Goal: Entertainment & Leisure: Consume media (video, audio)

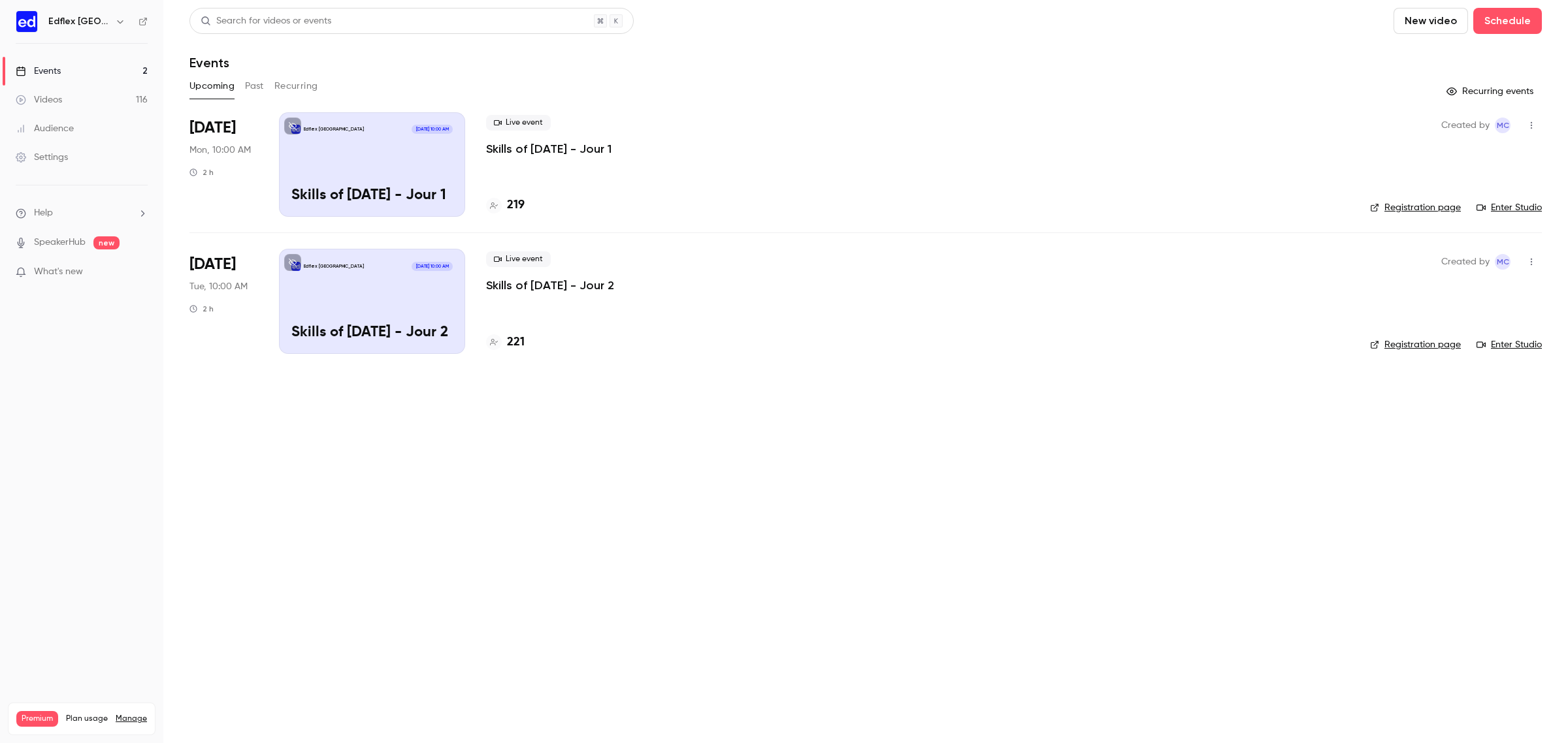
click at [247, 79] on button "Past" at bounding box center [254, 86] width 19 height 21
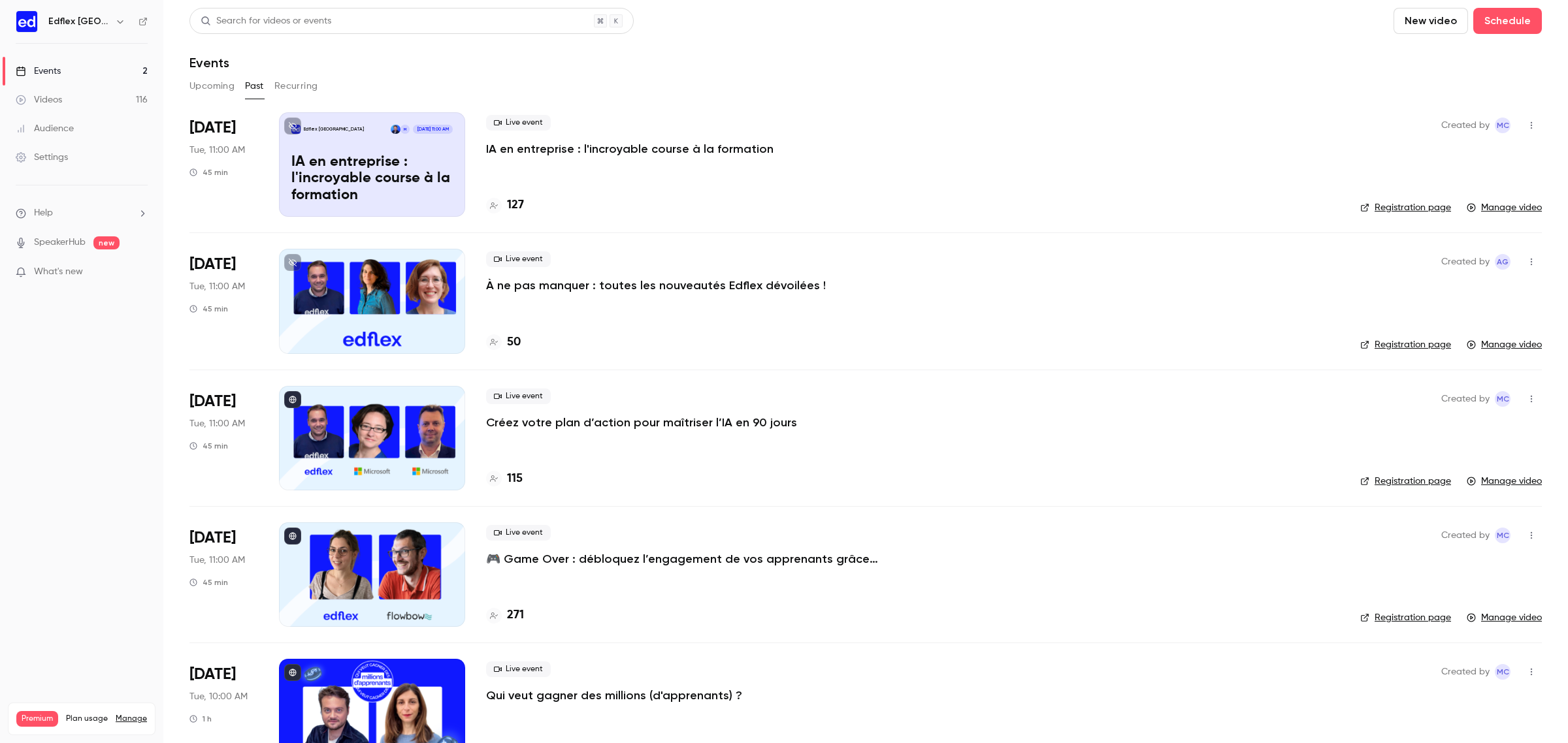
click at [216, 83] on button "Upcoming" at bounding box center [212, 86] width 45 height 21
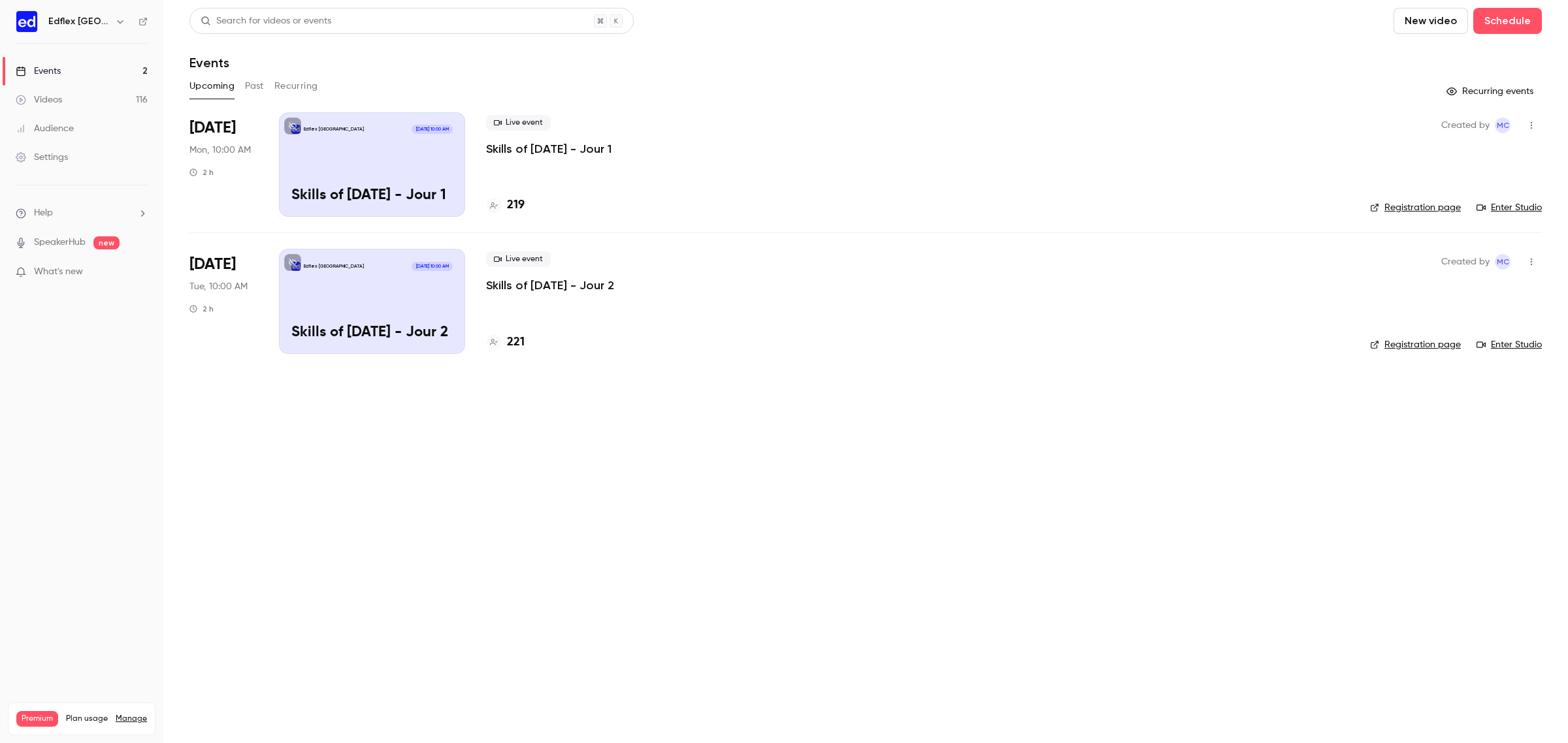
click at [448, 53] on header "Search for videos or events New video Schedule Events" at bounding box center [866, 39] width 1352 height 63
click at [258, 85] on button "Past" at bounding box center [254, 86] width 19 height 21
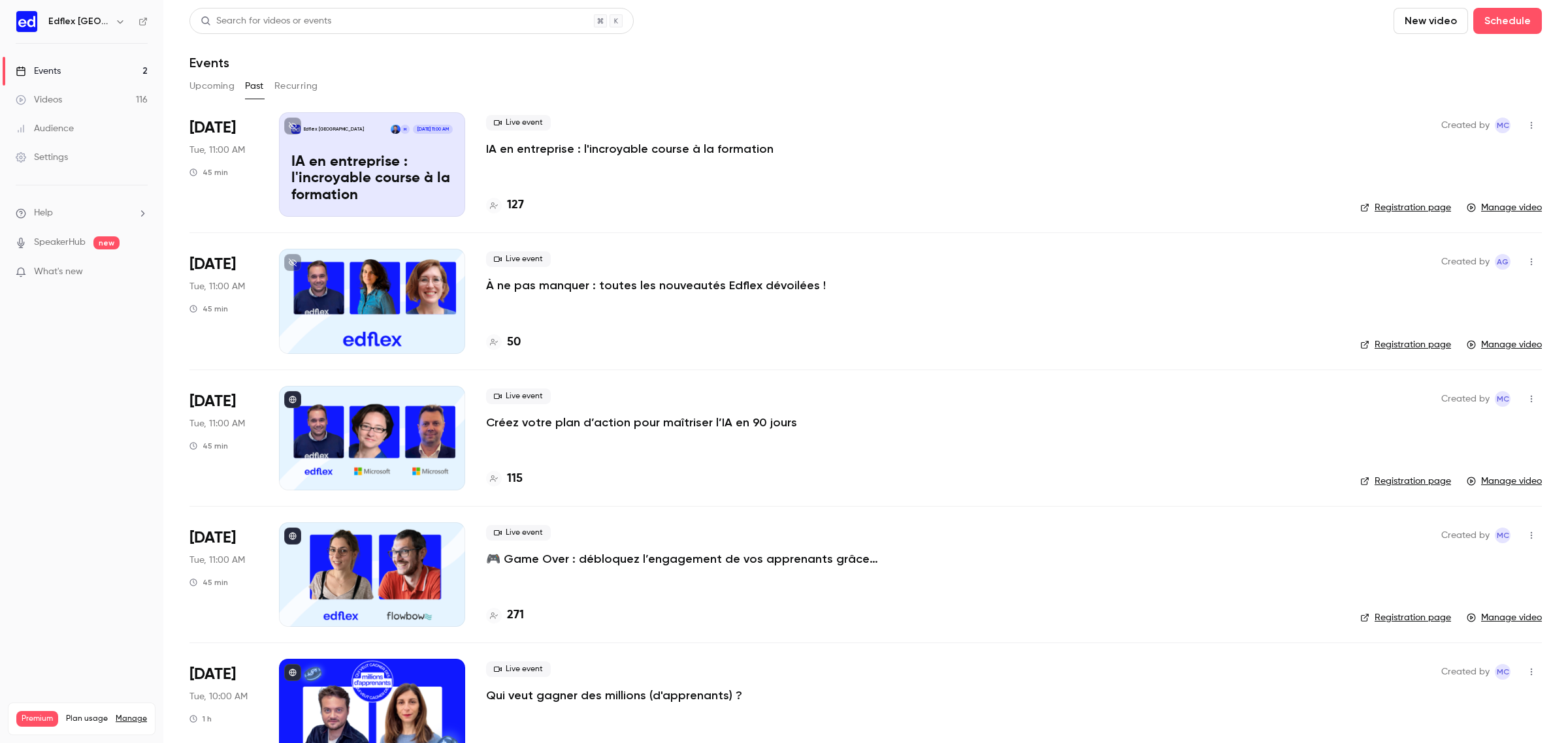
click at [390, 193] on p "IA en entreprise : l'incroyable course à la formation" at bounding box center [372, 179] width 161 height 50
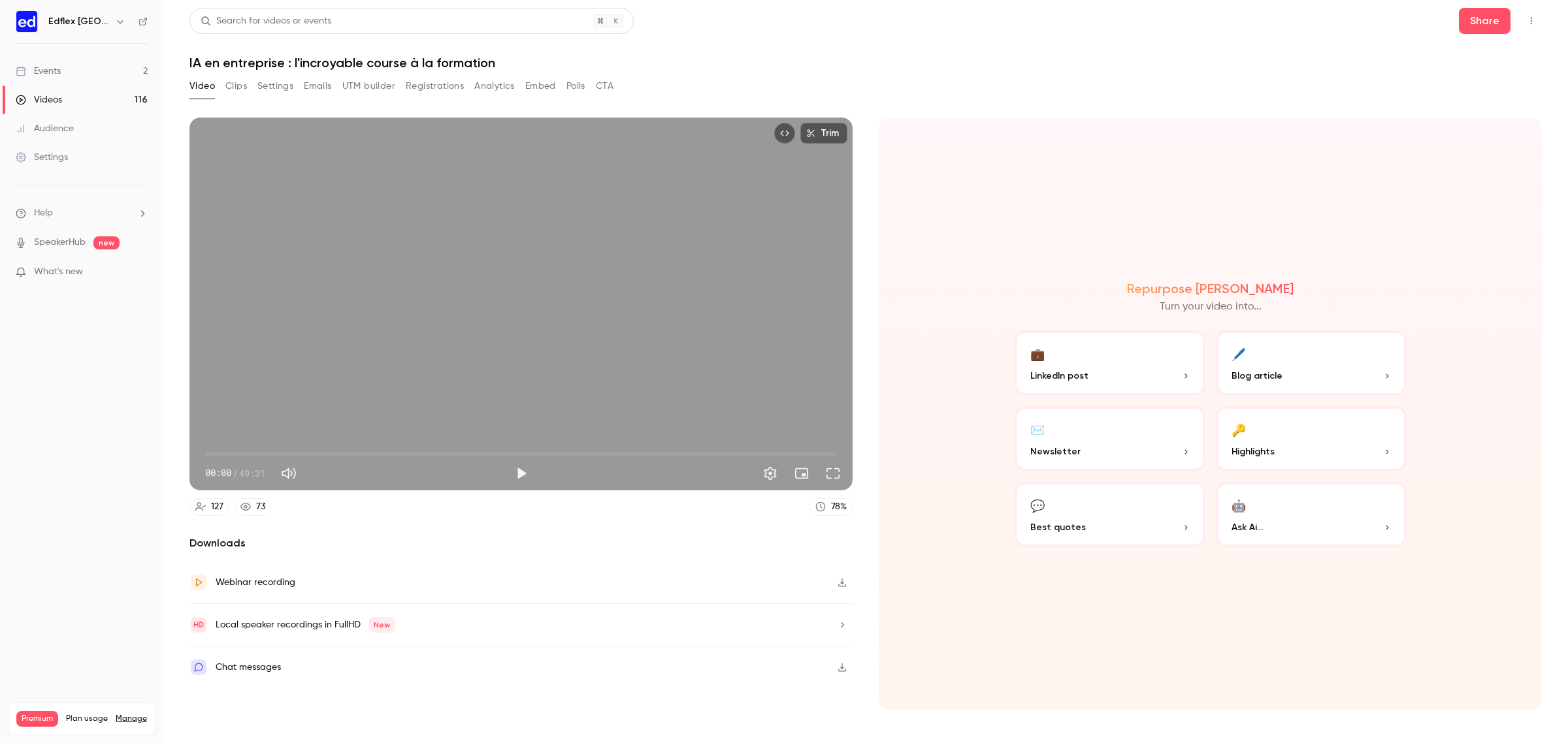
click at [248, 91] on div "Video Clips Settings Emails UTM builder Registrations Analytics Embed Polls CTA" at bounding box center [401, 86] width 424 height 21
click at [239, 91] on button "Clips" at bounding box center [235, 86] width 21 height 21
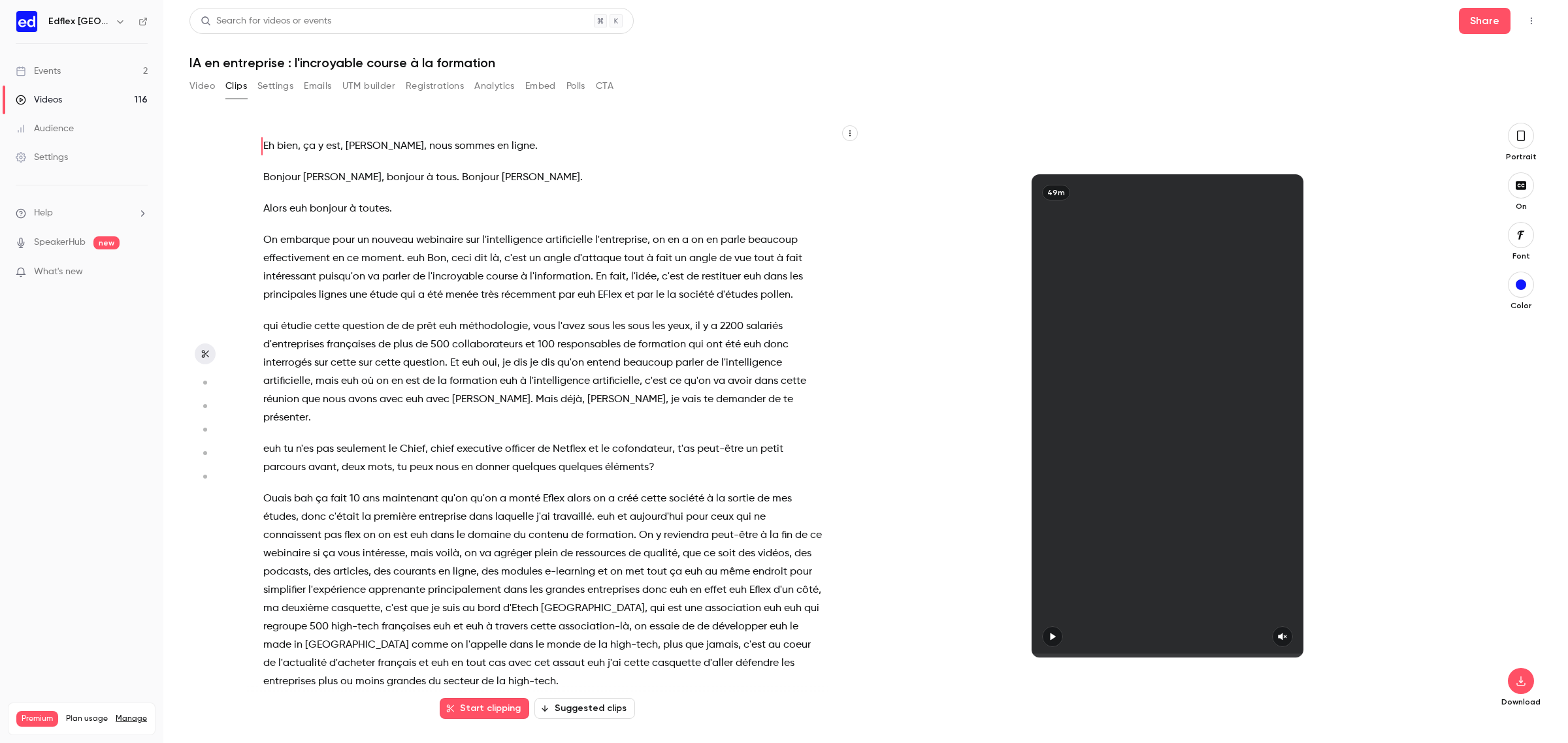
click at [1055, 636] on icon "button" at bounding box center [1052, 637] width 10 height 9
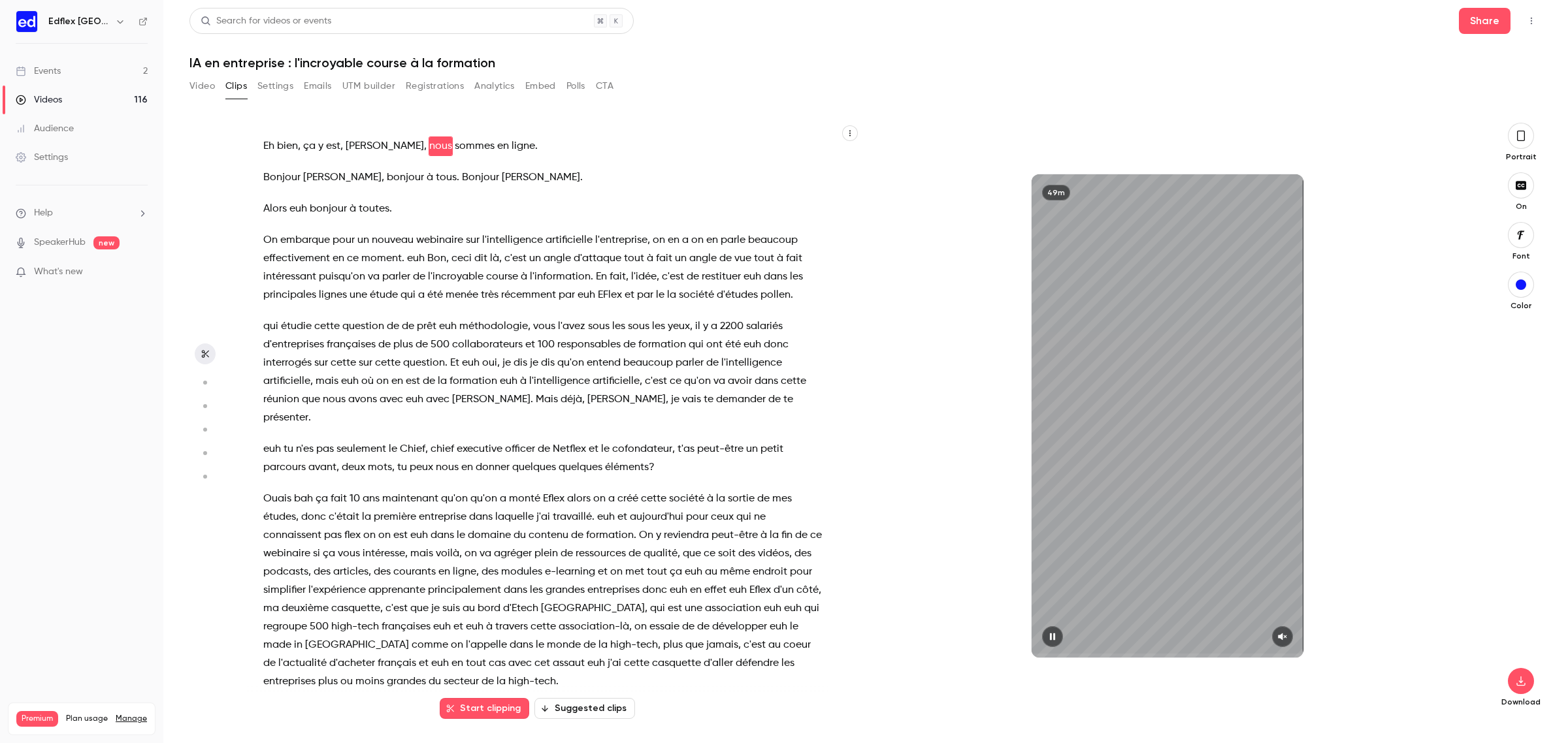
click at [1055, 636] on icon "button" at bounding box center [1052, 637] width 10 height 9
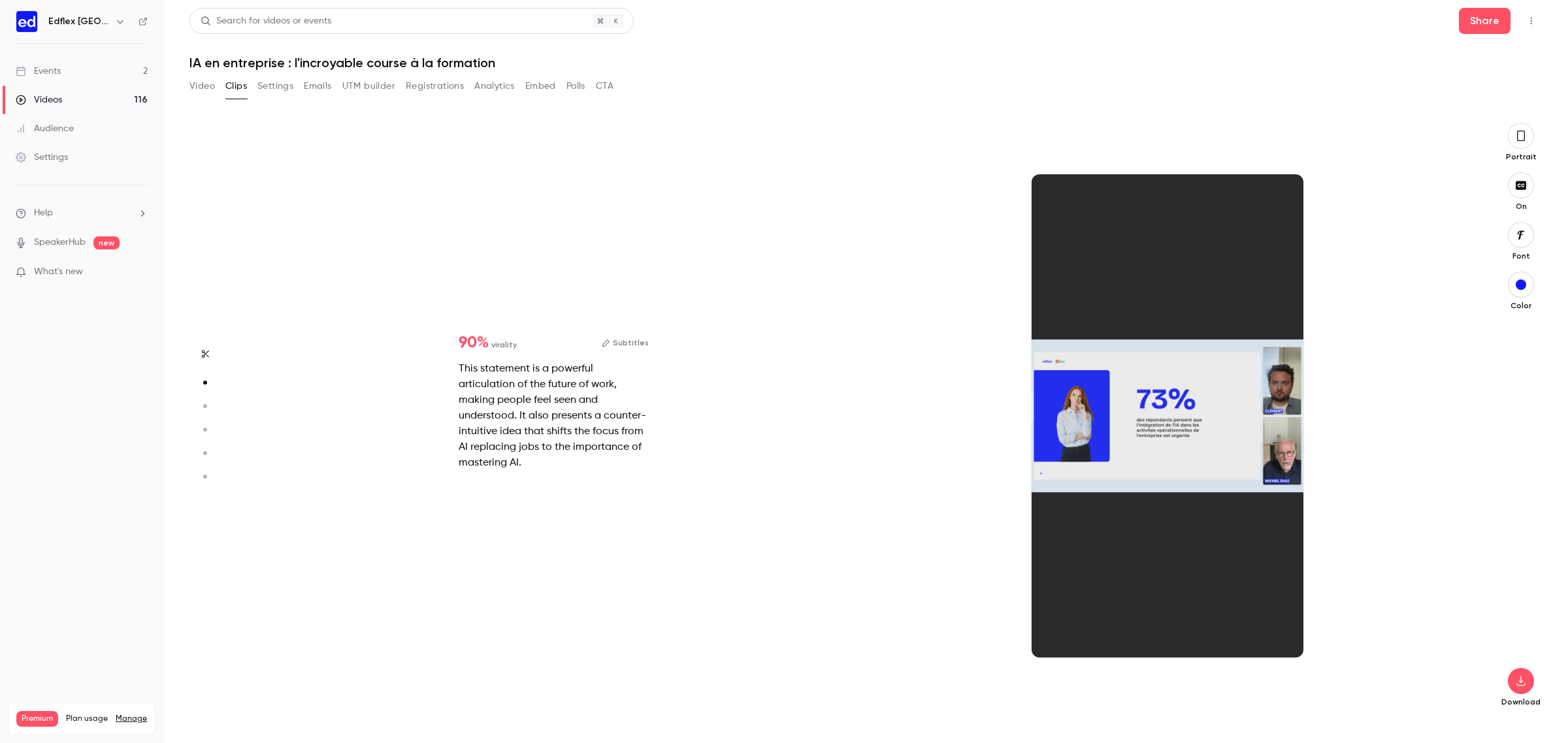
type input "***"
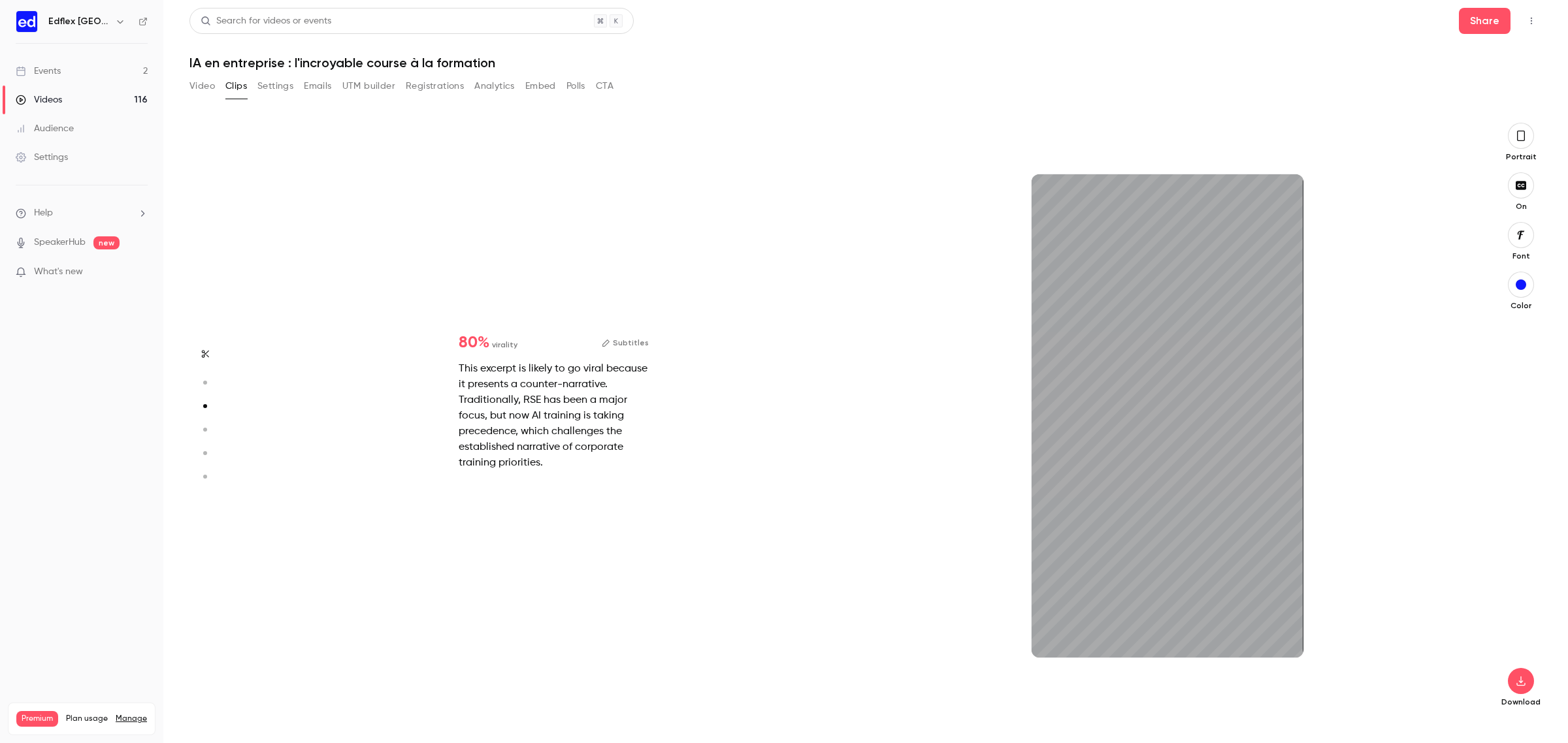
scroll to position [1196, 0]
type input "***"
